Goal: Find contact information: Find contact information

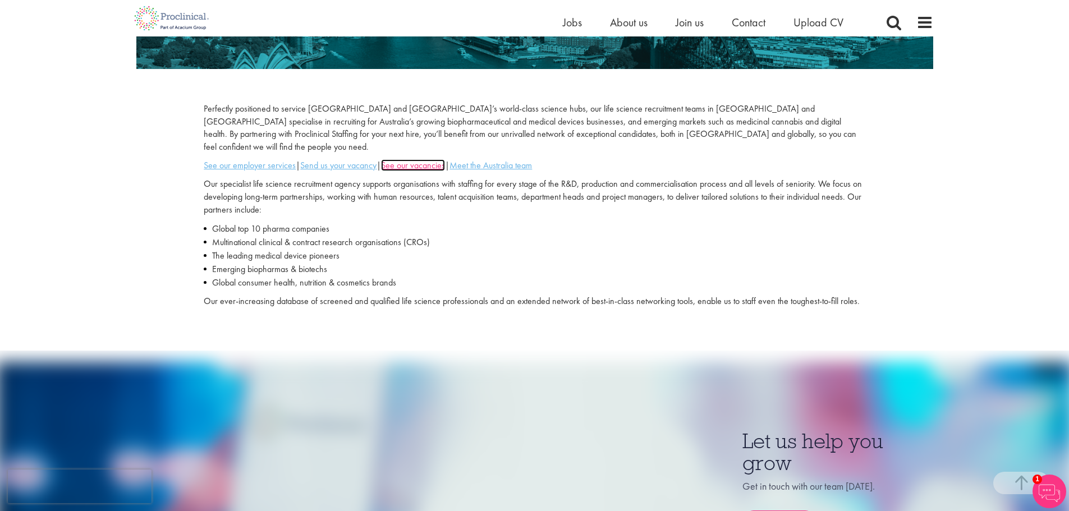
click at [416, 159] on u "See our vacancies" at bounding box center [413, 165] width 64 height 12
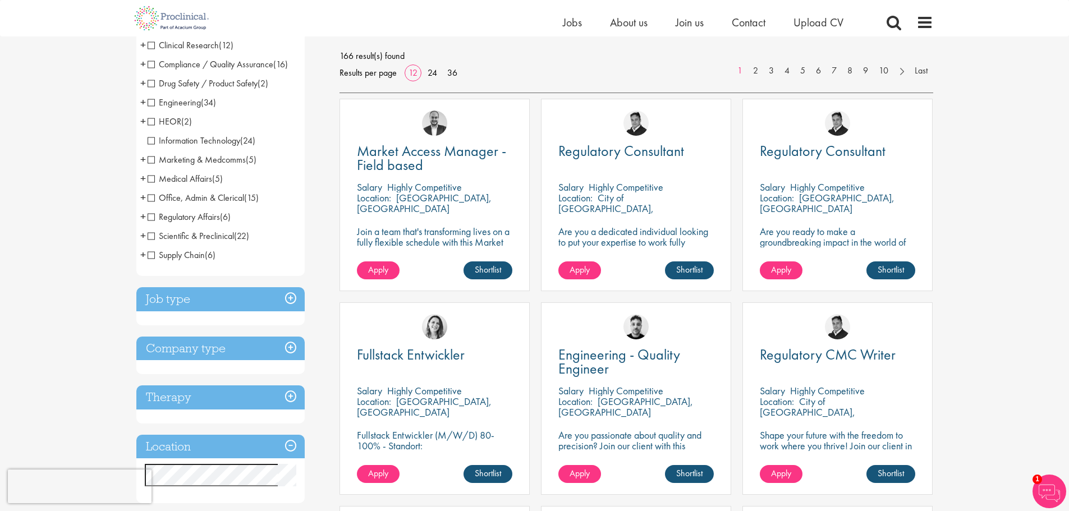
scroll to position [26, 0]
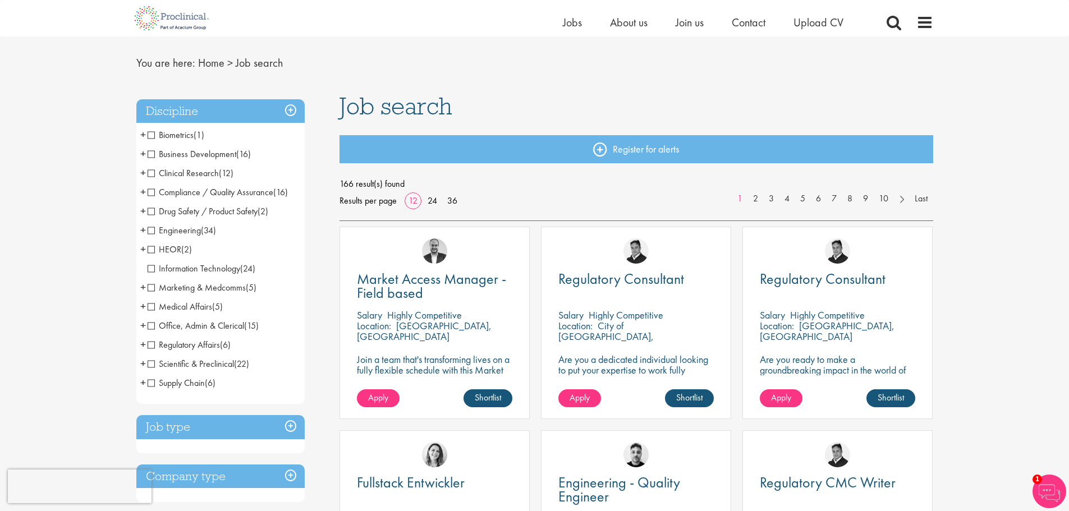
click at [159, 251] on span "HEOR" at bounding box center [165, 250] width 34 height 12
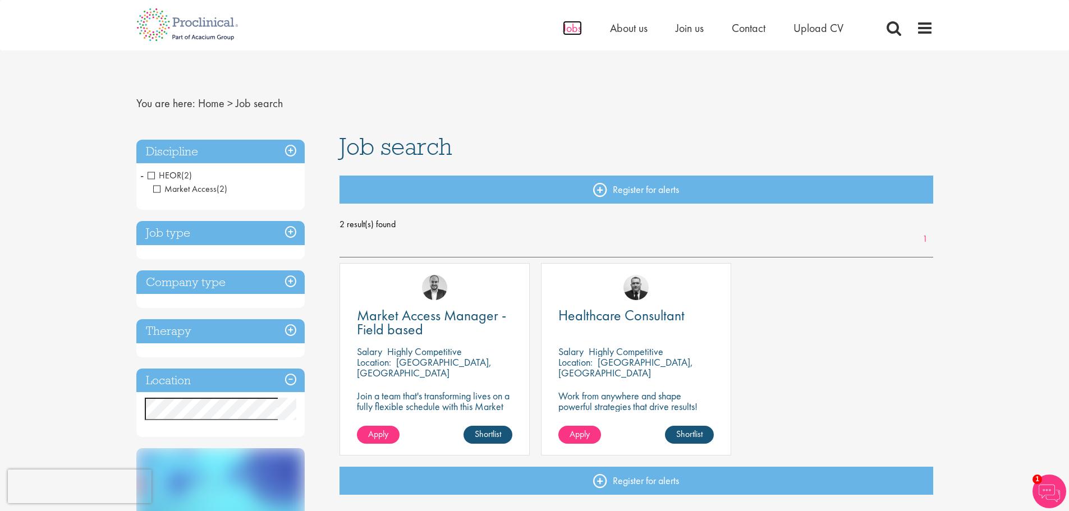
click at [567, 32] on span "Jobs" at bounding box center [572, 28] width 19 height 15
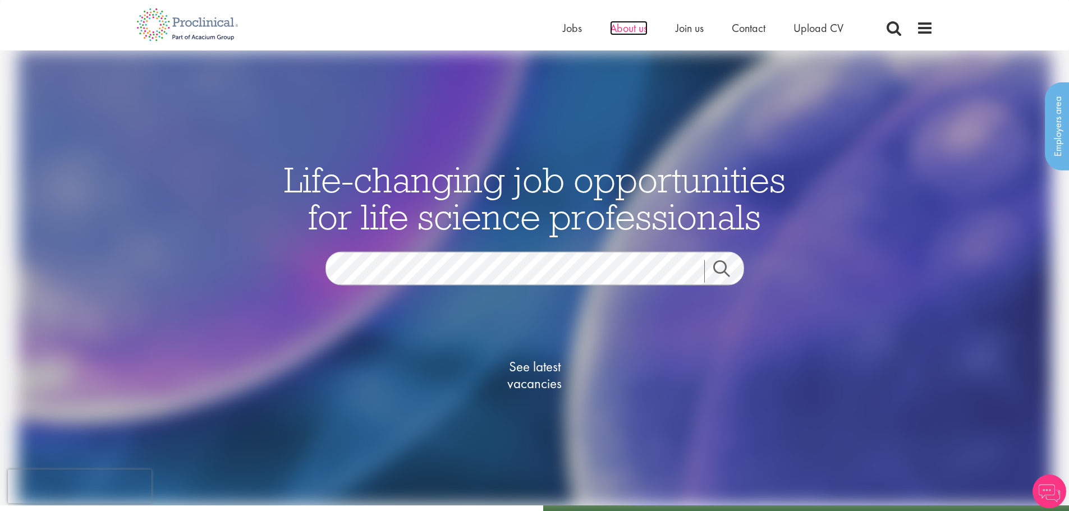
click at [627, 28] on span "About us" at bounding box center [629, 28] width 38 height 15
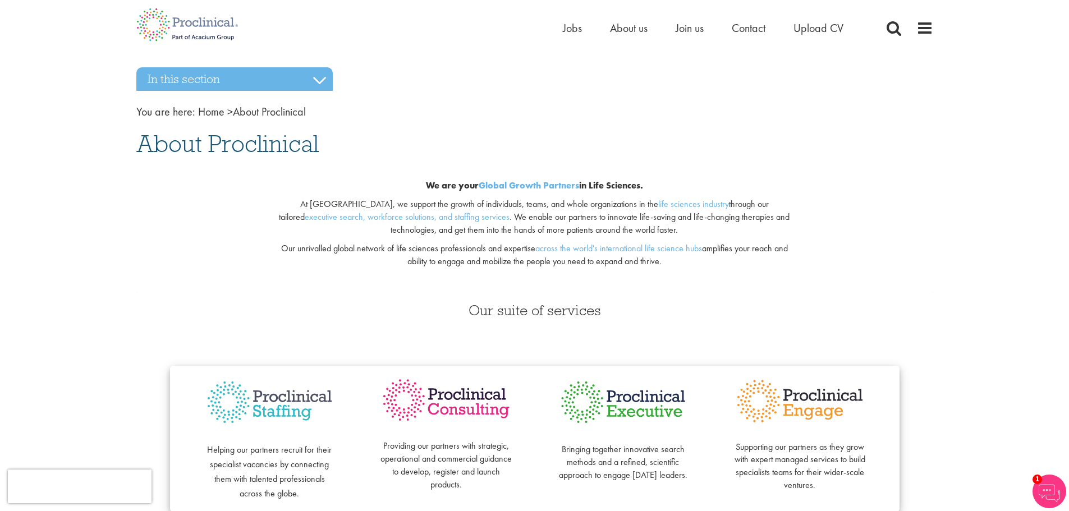
click at [950, 28] on div "Home Jobs About us Join us Contact Upload CV" at bounding box center [534, 21] width 1069 height 42
click at [928, 32] on span at bounding box center [925, 28] width 17 height 17
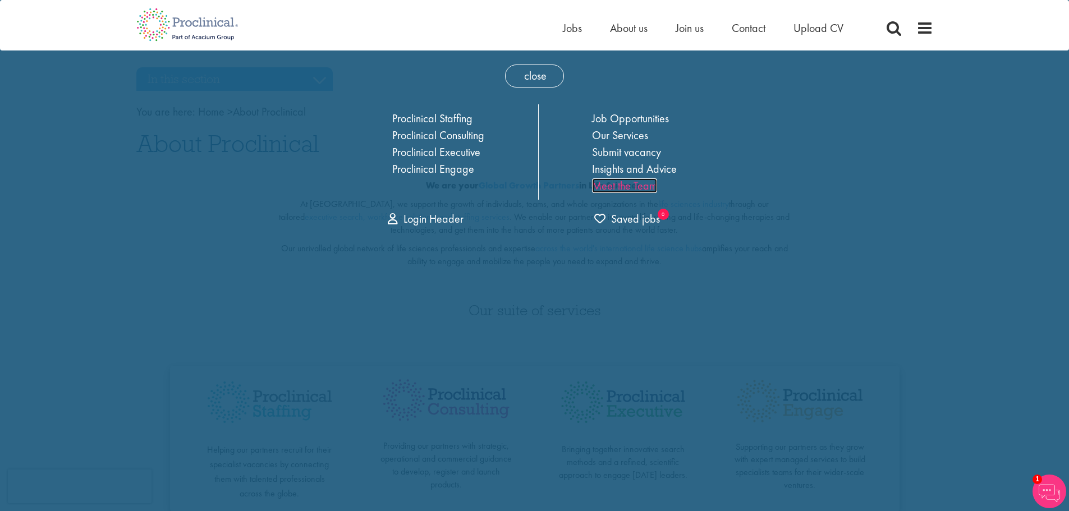
click at [638, 182] on link "Meet the Team" at bounding box center [624, 185] width 65 height 15
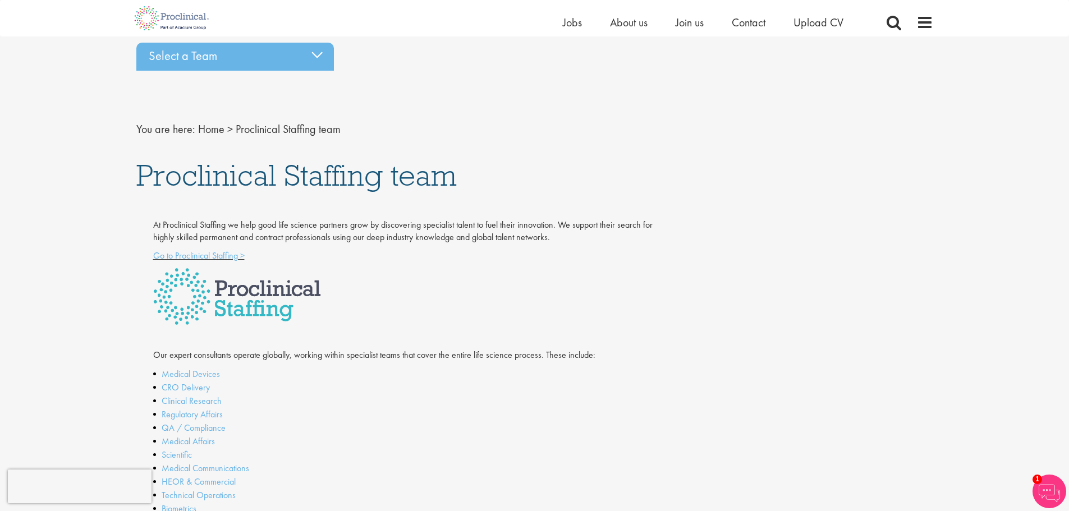
scroll to position [41, 0]
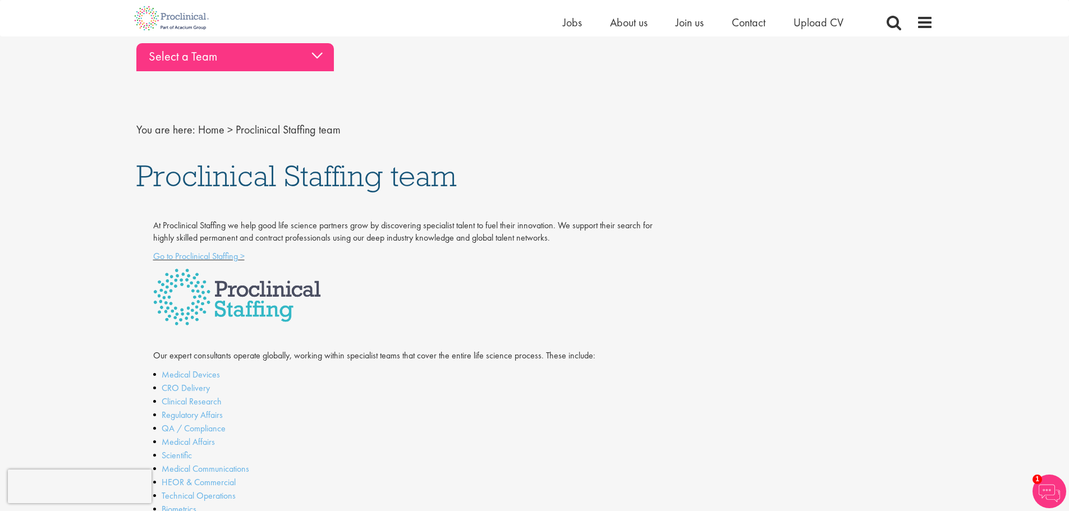
click at [227, 62] on div "Select a Team" at bounding box center [235, 57] width 198 height 28
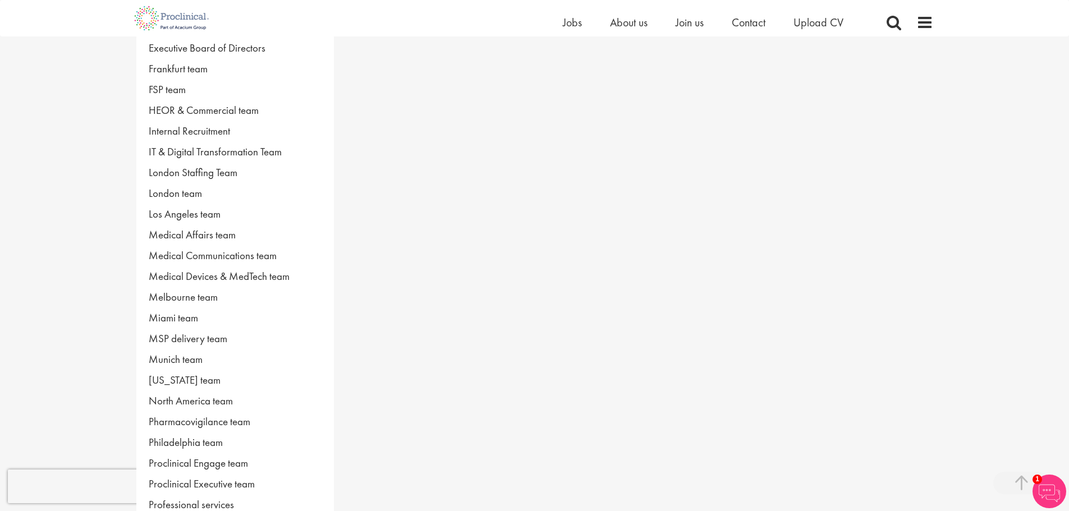
scroll to position [326, 0]
click at [174, 301] on link "Melbourne team" at bounding box center [235, 297] width 198 height 21
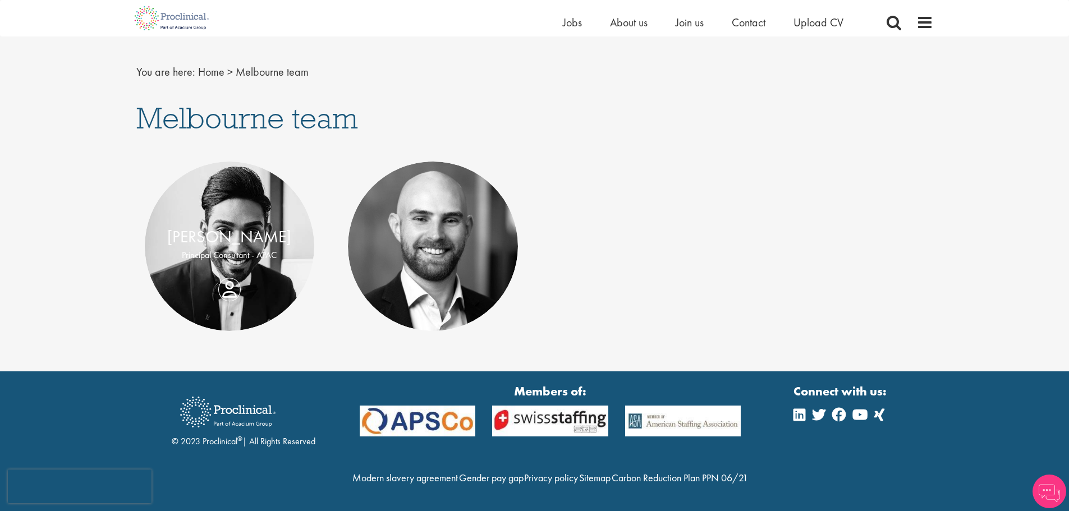
click at [228, 249] on p "Principal Consultant - APAC" at bounding box center [230, 255] width 148 height 13
click at [230, 259] on div "Jason Nathan Principal Consultant - APAC" at bounding box center [230, 246] width 170 height 43
click at [231, 226] on link "[PERSON_NAME]" at bounding box center [229, 236] width 124 height 21
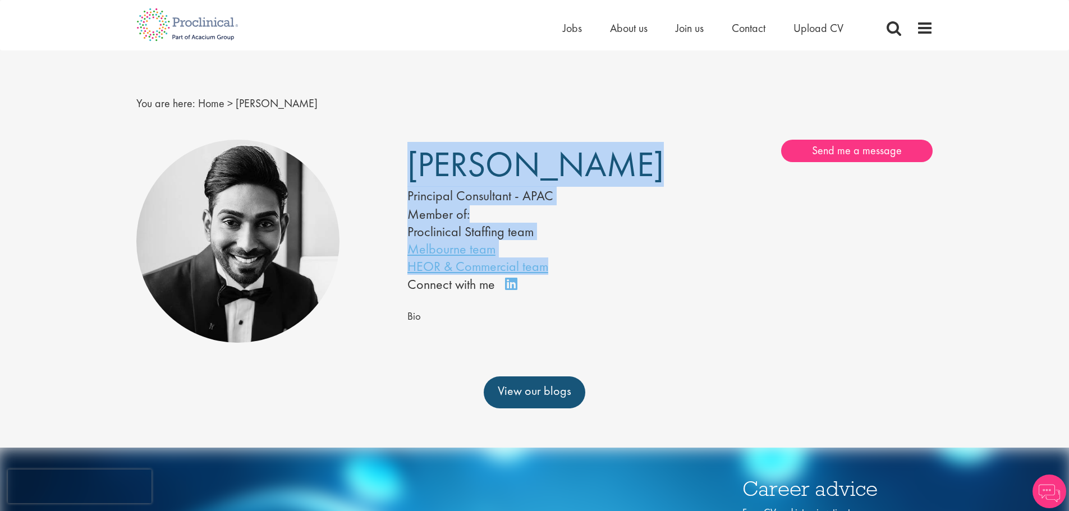
drag, startPoint x: 397, startPoint y: 269, endPoint x: 549, endPoint y: 274, distance: 152.2
click at [549, 274] on div "Jason Nathan Principal Consultant - APAC Member of: Proclinical Staffing team M…" at bounding box center [535, 241] width 814 height 215
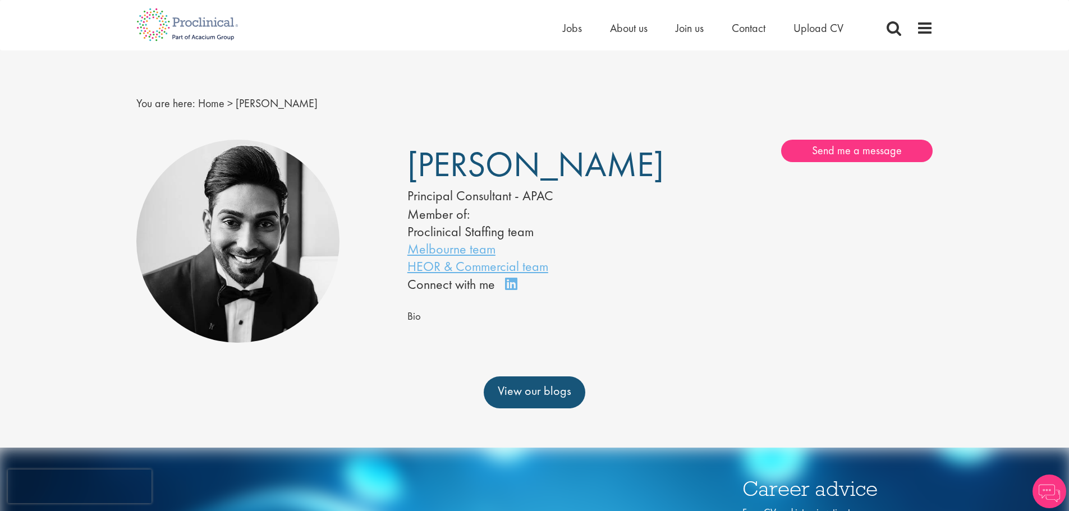
click at [583, 310] on div "Bio" at bounding box center [670, 316] width 526 height 17
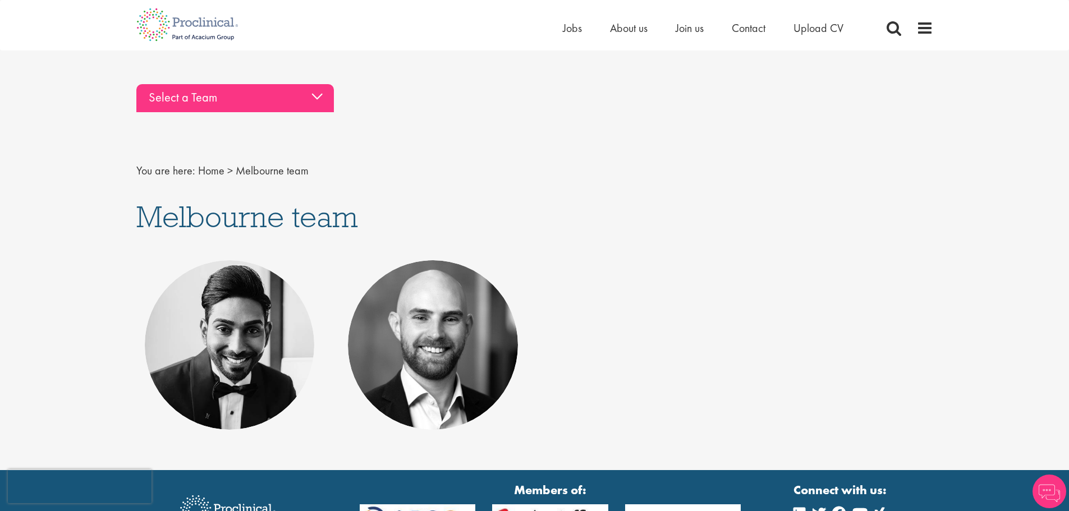
click at [185, 94] on div "Select a Team" at bounding box center [235, 98] width 198 height 28
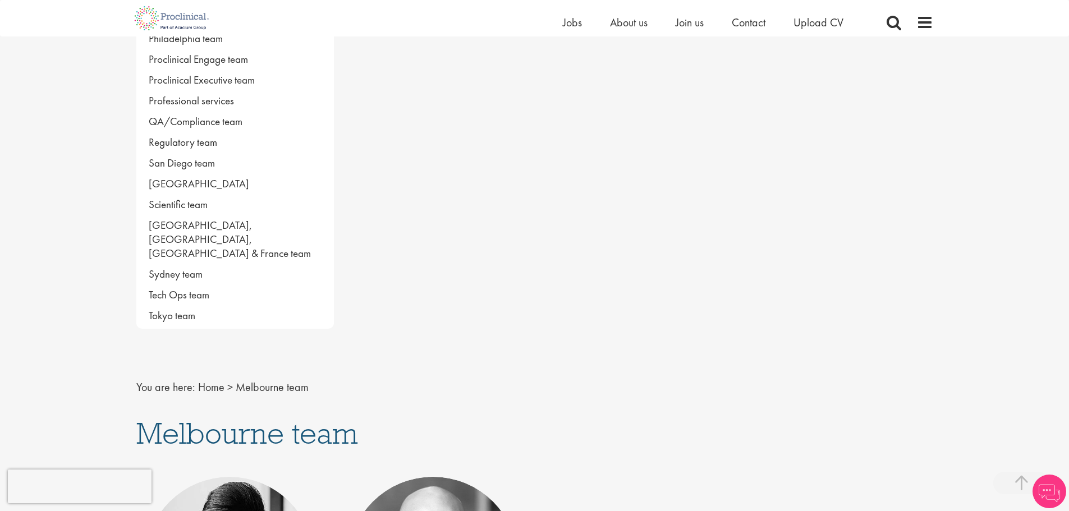
scroll to position [730, 0]
click at [178, 265] on link "Sydney team" at bounding box center [235, 275] width 198 height 21
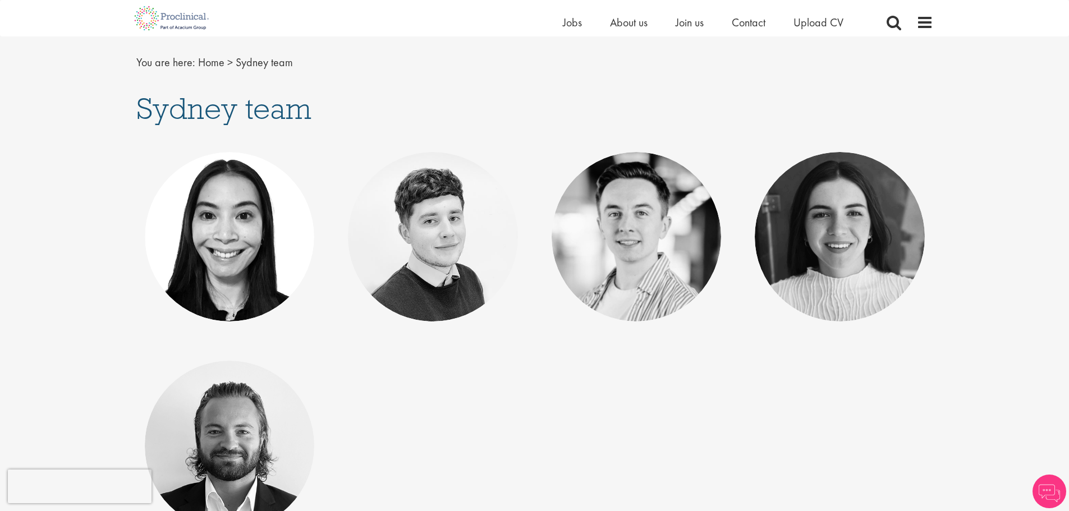
scroll to position [109, 0]
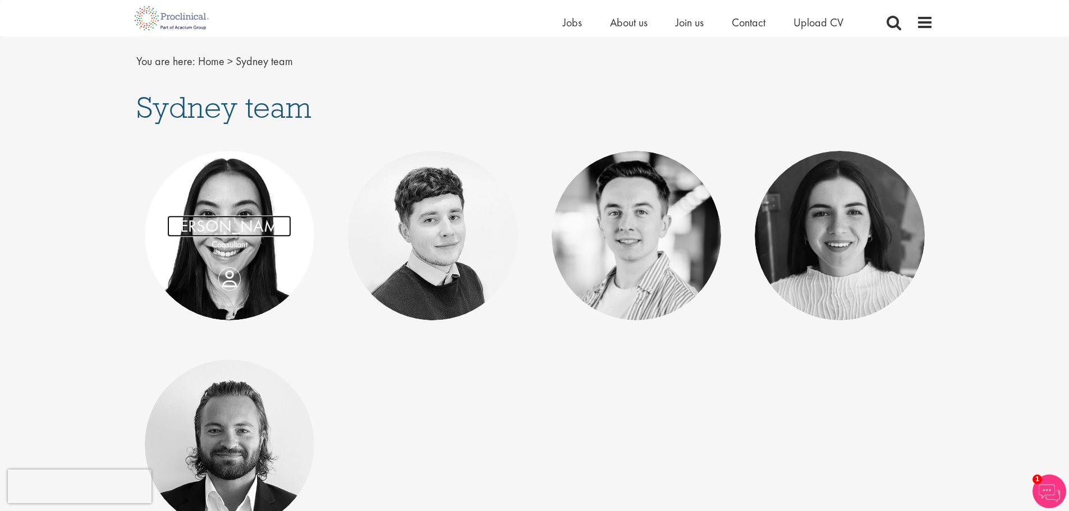
click at [229, 226] on link "Pamela Phoumavong" at bounding box center [229, 226] width 124 height 21
click at [423, 230] on link "[PERSON_NAME]" at bounding box center [433, 219] width 124 height 21
click at [627, 220] on link "[PERSON_NAME]" at bounding box center [636, 226] width 124 height 21
click at [852, 248] on p "Principal Consultant" at bounding box center [840, 245] width 148 height 13
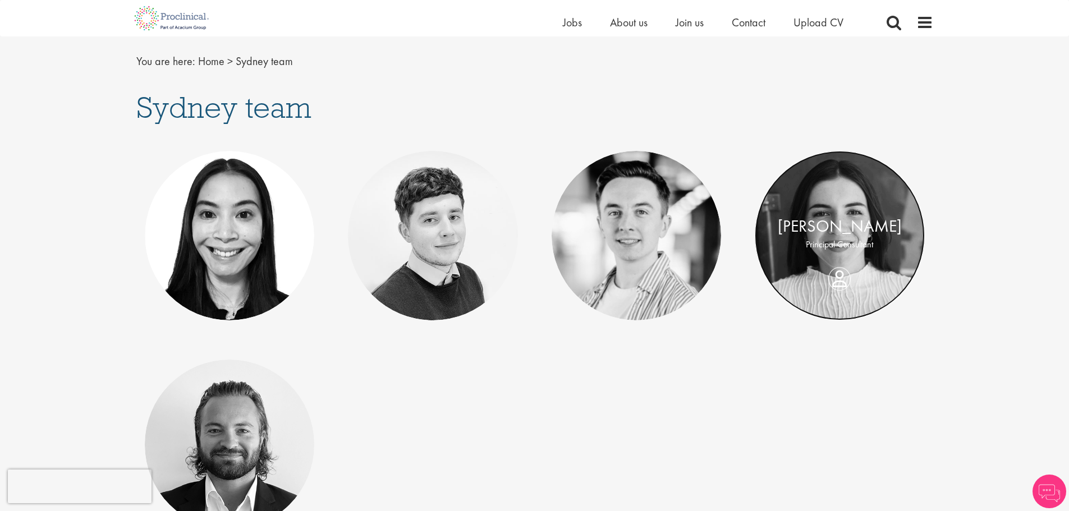
click at [828, 204] on link at bounding box center [840, 236] width 170 height 170
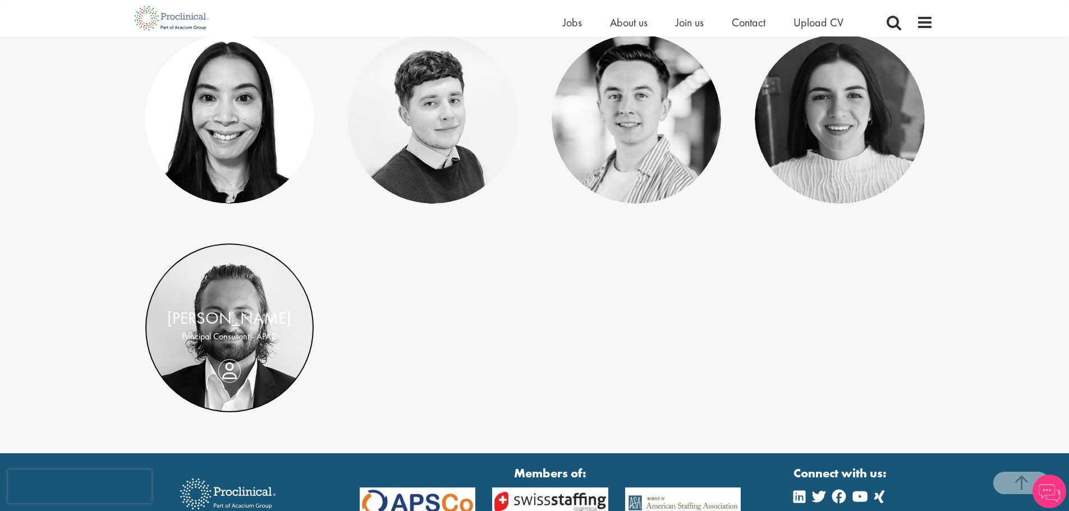
click at [225, 296] on link at bounding box center [230, 328] width 170 height 170
